Goal: Transaction & Acquisition: Download file/media

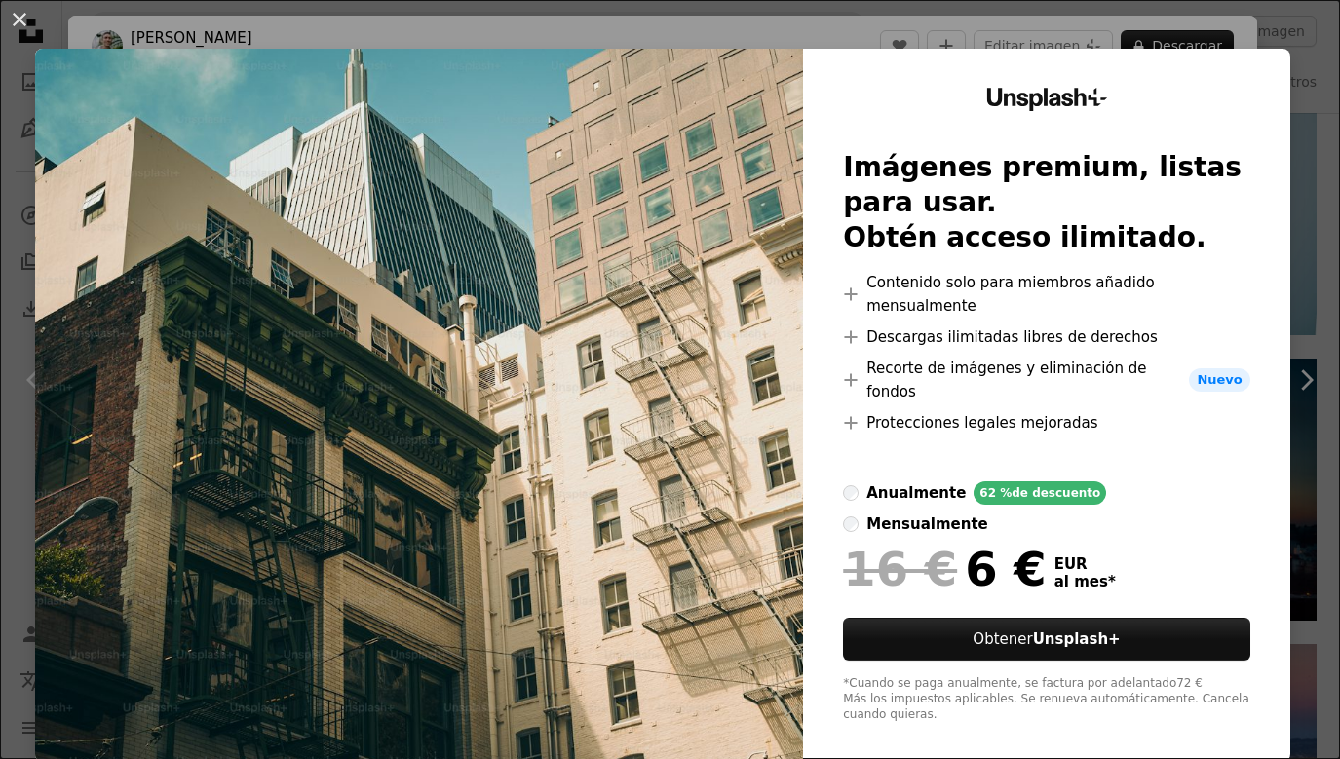
scroll to position [51853, 0]
click at [10, 15] on button "An X shape" at bounding box center [19, 19] width 23 height 23
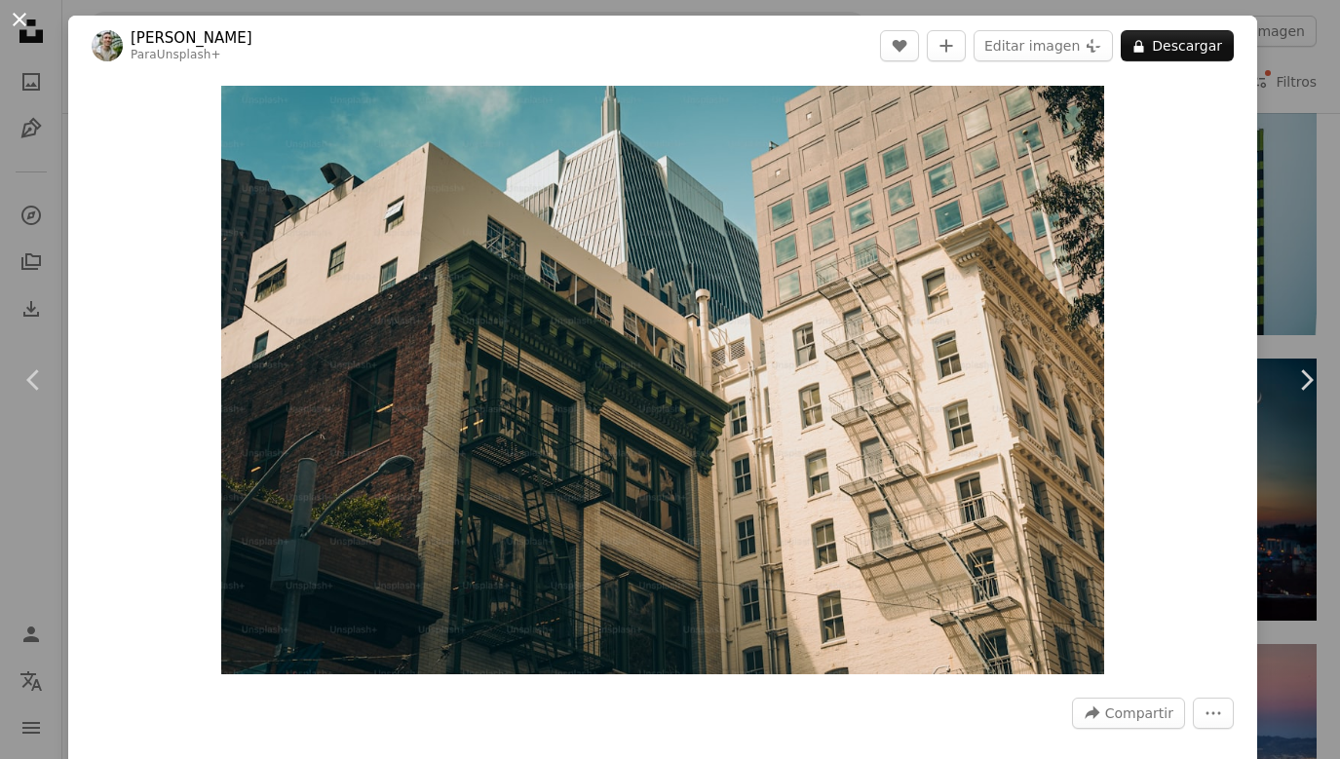
click at [25, 23] on button "An X shape" at bounding box center [19, 19] width 23 height 23
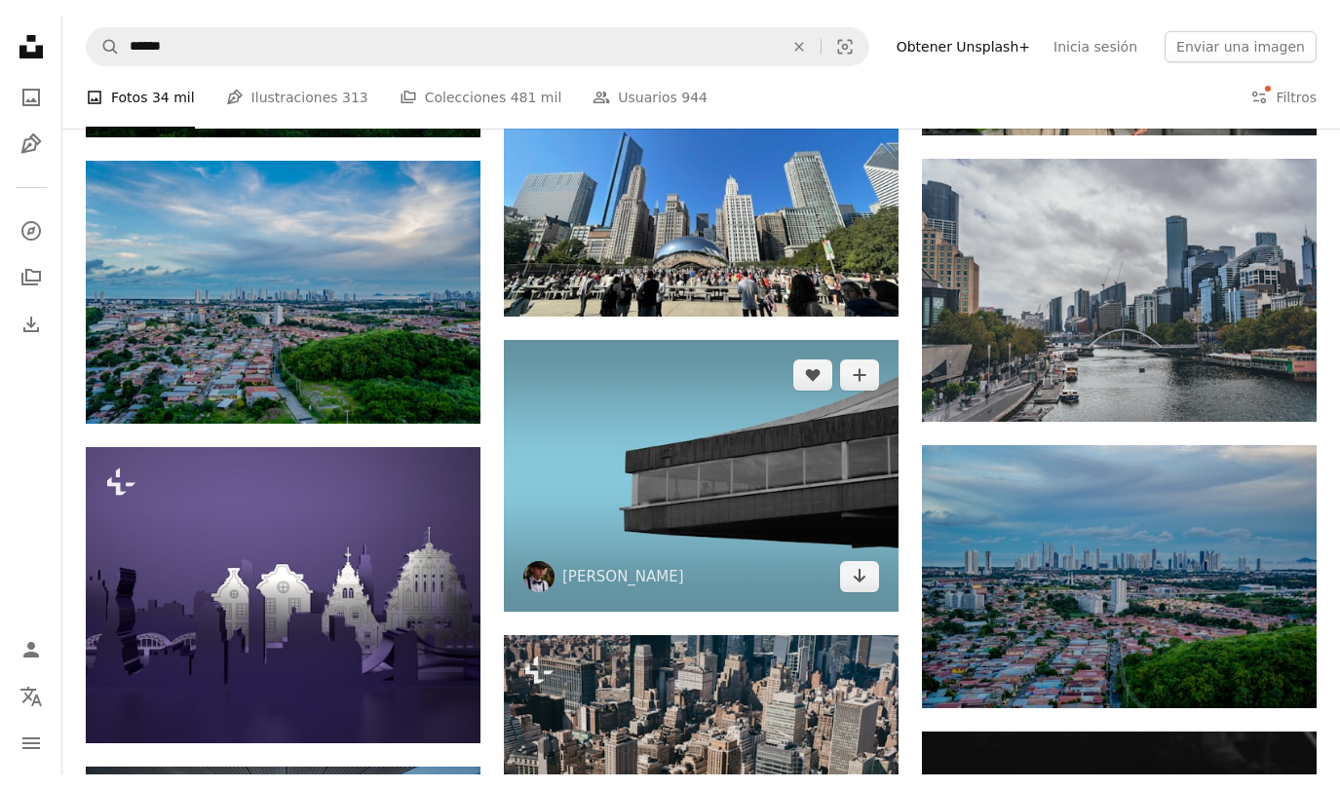
scroll to position [53746, 0]
